Goal: Navigation & Orientation: Find specific page/section

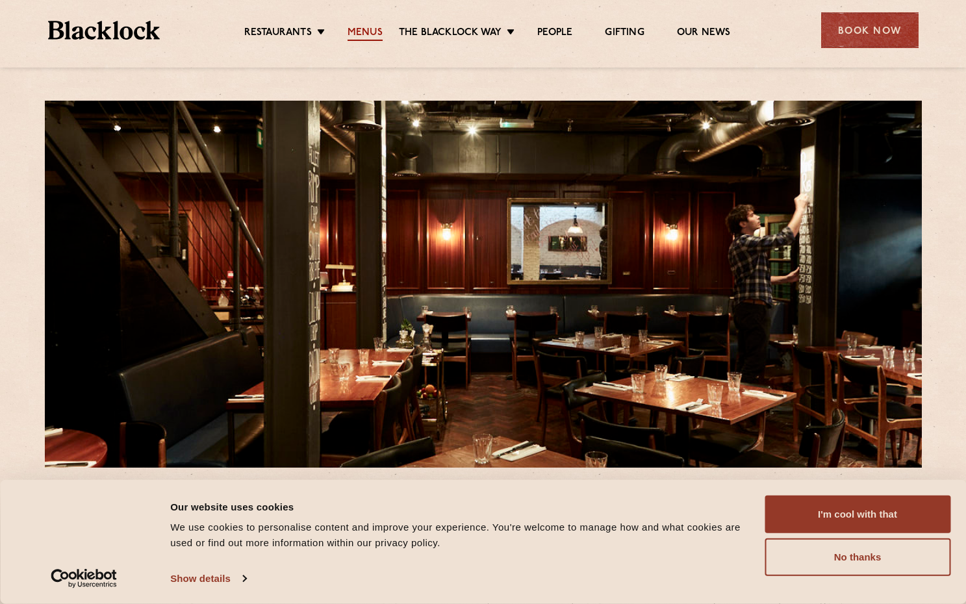
click at [371, 38] on link "Menus" at bounding box center [365, 34] width 35 height 14
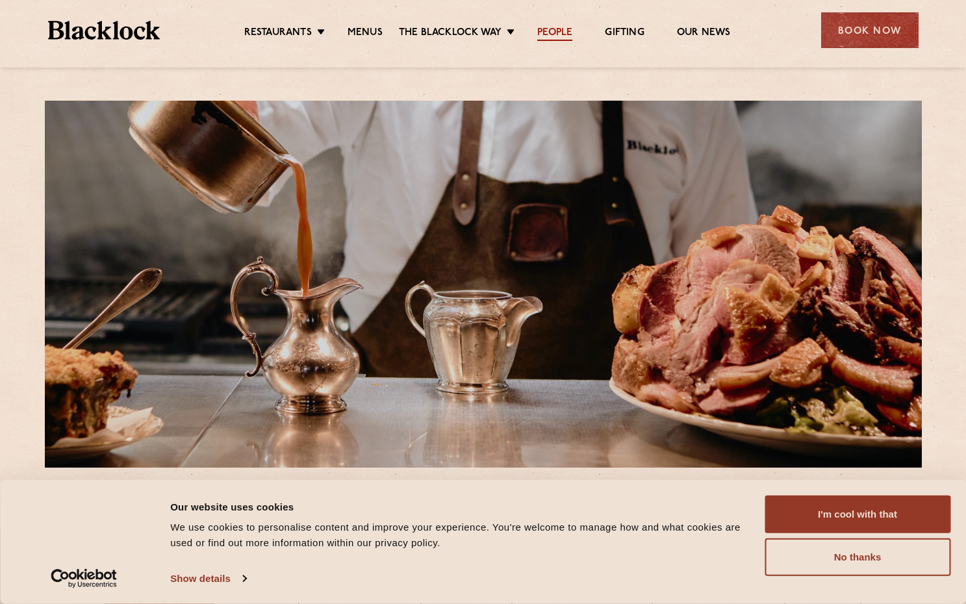
click at [546, 29] on link "People" at bounding box center [554, 34] width 35 height 14
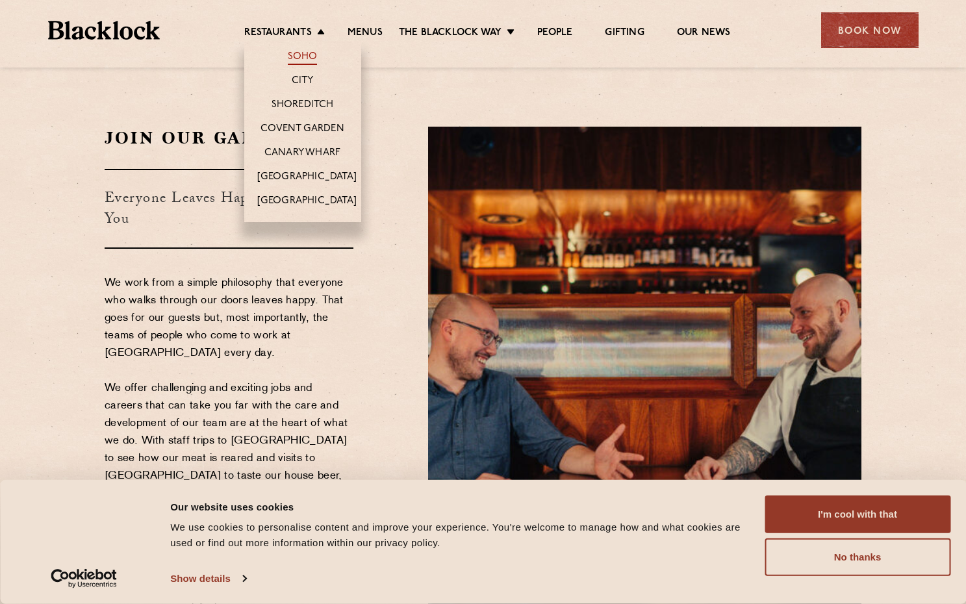
click at [299, 53] on link "Soho" at bounding box center [303, 58] width 30 height 14
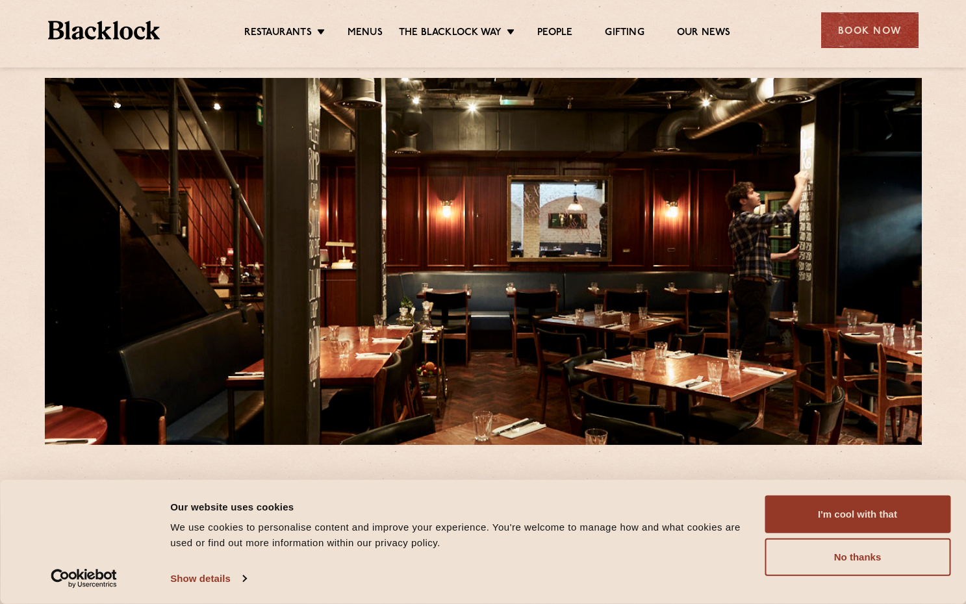
scroll to position [21, 0]
